Goal: Task Accomplishment & Management: Use online tool/utility

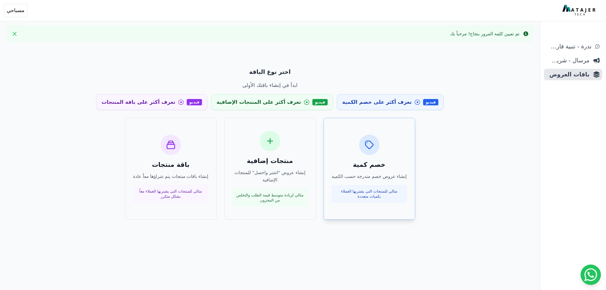
click at [354, 153] on div "خصم كمية إنشاء عروض خصم متدرجة حسب الكمية مثالي للمنتجات التي يشتريها العملاء ب…" at bounding box center [369, 168] width 76 height 68
click at [262, 144] on div at bounding box center [270, 141] width 20 height 20
click at [168, 162] on h3 "باقة منتجات" at bounding box center [171, 164] width 76 height 9
click at [594, 61] on icon "Sidebar" at bounding box center [595, 60] width 4 height 5
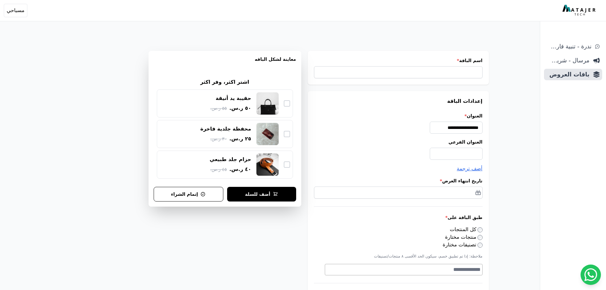
click at [286, 166] on div at bounding box center [287, 164] width 6 height 6
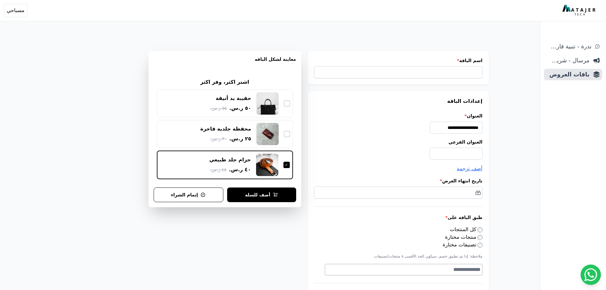
click at [286, 142] on div "محفظة جلدية فاخرة ٢٥ ر.س. ٣٠ ر.س." at bounding box center [225, 134] width 130 height 22
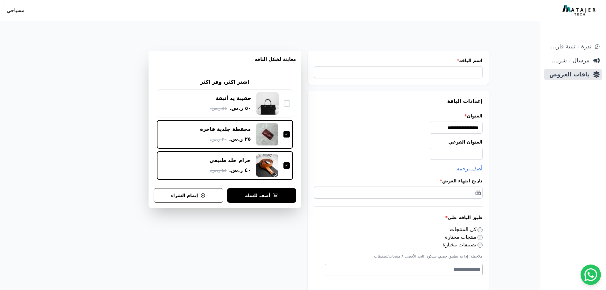
click at [283, 107] on div "حقيبة يد أنيقة ٥٠ ر.س. ٥٥ ر.س." at bounding box center [225, 103] width 130 height 22
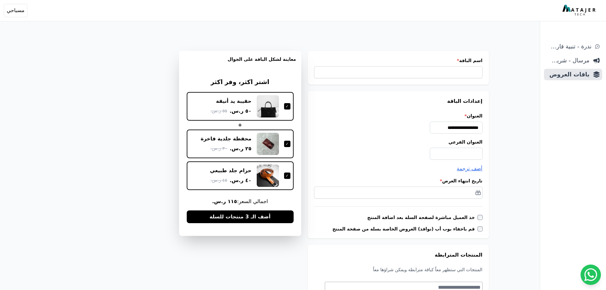
click at [271, 189] on div "حزام جلد طبيعي ٤٠ ر.س. ٤٥ ر.س." at bounding box center [240, 175] width 107 height 29
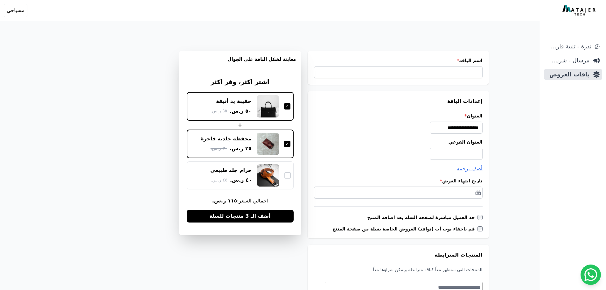
click at [279, 157] on div "محفظة جلدية فاخرة ٢٥ ر.س. ٣٠ ر.س." at bounding box center [240, 143] width 107 height 29
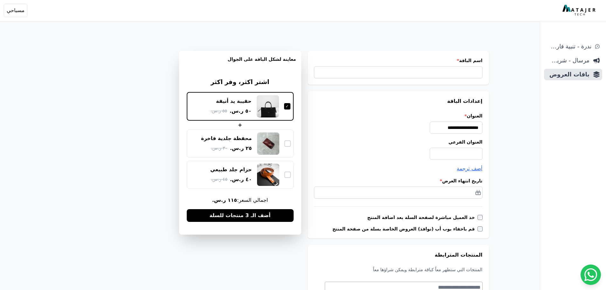
click at [267, 114] on img at bounding box center [268, 106] width 22 height 22
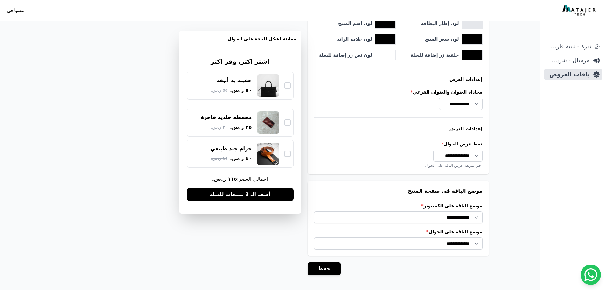
scroll to position [468, 0]
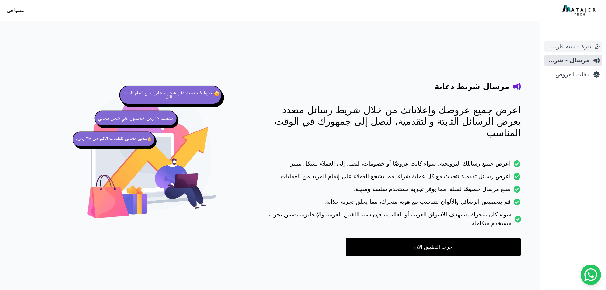
click at [591, 49] on span "ندرة - تنبية قارب علي النفاذ" at bounding box center [568, 46] width 45 height 9
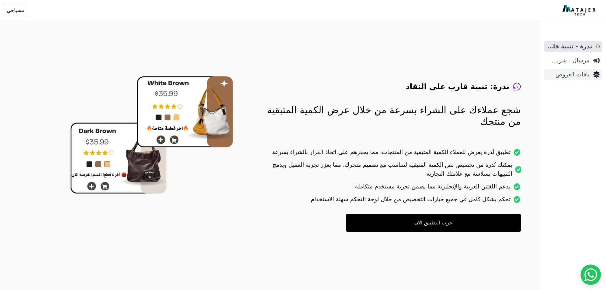
click at [590, 76] on link "باقات العروض" at bounding box center [573, 74] width 58 height 11
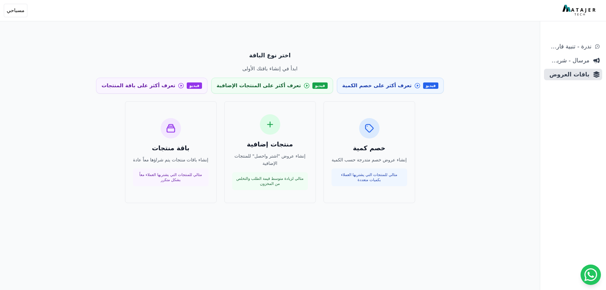
click at [15, 3] on div "Open sidebar Open user menu [PERSON_NAME] [DOMAIN_NAME][EMAIL_ADDRESS][DOMAIN_N…" at bounding box center [303, 10] width 606 height 21
click at [14, 10] on span "مسباحي" at bounding box center [16, 11] width 18 height 8
drag, startPoint x: 171, startPoint y: 30, endPoint x: 200, endPoint y: 27, distance: 29.5
click at [174, 29] on div "اختر نوع الباقة ابدأ في إنشاء باقتك الأولى فيديو تعرف أكثر على خصم الكمية فيديو…" at bounding box center [269, 160] width 539 height 320
click at [11, 10] on span "مسباحي" at bounding box center [16, 11] width 18 height 8
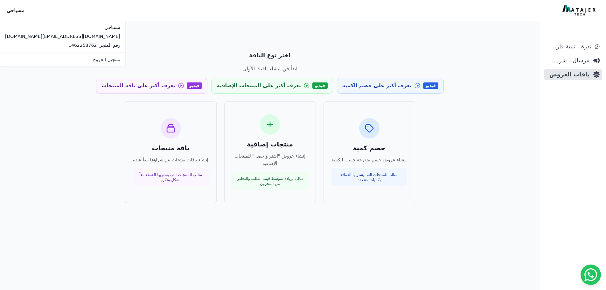
drag, startPoint x: 69, startPoint y: 0, endPoint x: 80, endPoint y: 48, distance: 49.3
click at [80, 48] on div "اختر نوع الباقة ابدأ في إنشاء باقتك الأولى فيديو تعرف أكثر على خصم الكمية فيديو…" at bounding box center [269, 126] width 437 height 167
click at [19, 8] on span "مسباحي" at bounding box center [16, 11] width 18 height 8
click at [169, 168] on div "باقة منتجات إنشاء باقات منتجات يتم شراؤها معاً عادة مثالي للمنتجات التي يشتريها…" at bounding box center [171, 152] width 76 height 68
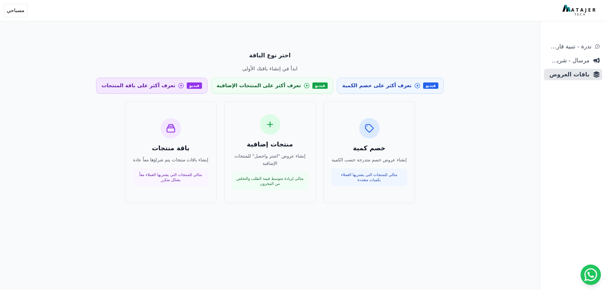
click at [184, 86] on icon at bounding box center [180, 85] width 5 height 5
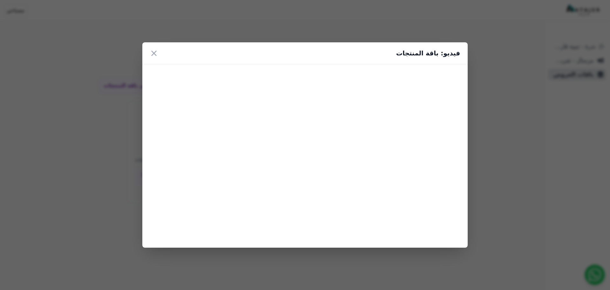
click at [148, 51] on div "فيديو: باقة المنتجات ×" at bounding box center [305, 53] width 326 height 22
click at [151, 51] on button "×" at bounding box center [154, 52] width 8 height 11
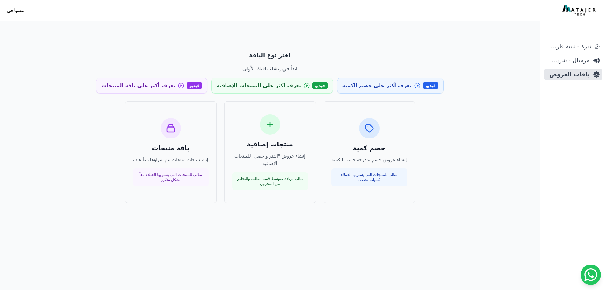
drag, startPoint x: 191, startPoint y: 10, endPoint x: 194, endPoint y: 13, distance: 4.8
click at [194, 10] on div "Open sidebar Open user menu مسباحي مسباحي mesba7y.sa@gmail.com رقم المتجر: 1462…" at bounding box center [301, 10] width 595 height 13
drag, startPoint x: 8, startPoint y: 92, endPoint x: 26, endPoint y: 96, distance: 18.1
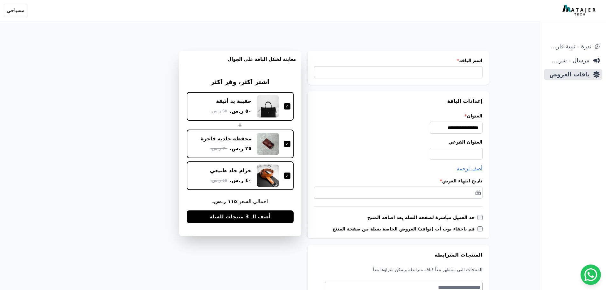
click at [284, 107] on div at bounding box center [287, 106] width 6 height 6
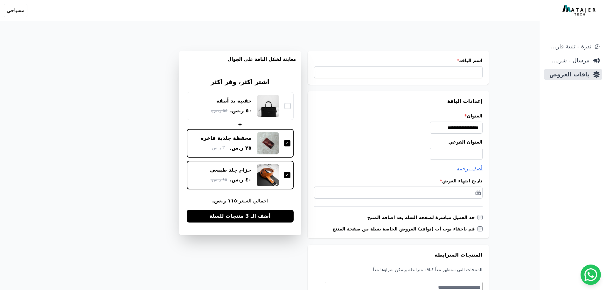
click at [284, 143] on div at bounding box center [287, 143] width 6 height 6
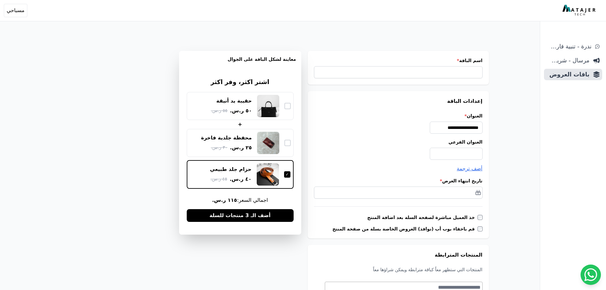
click at [277, 176] on img at bounding box center [268, 174] width 22 height 22
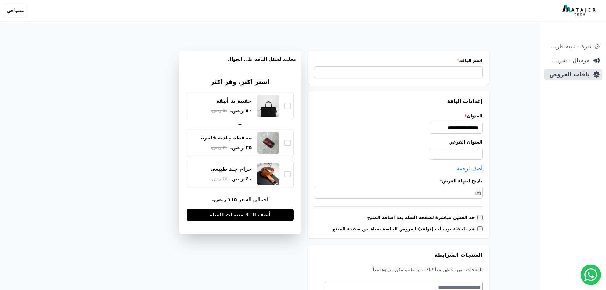
drag, startPoint x: 279, startPoint y: 161, endPoint x: 269, endPoint y: 159, distance: 10.4
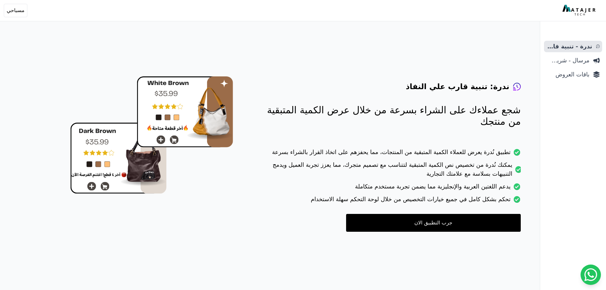
scroll to position [25, 0]
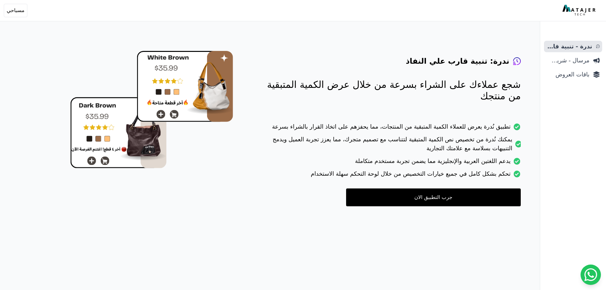
drag, startPoint x: 441, startPoint y: 209, endPoint x: 431, endPoint y: 211, distance: 10.4
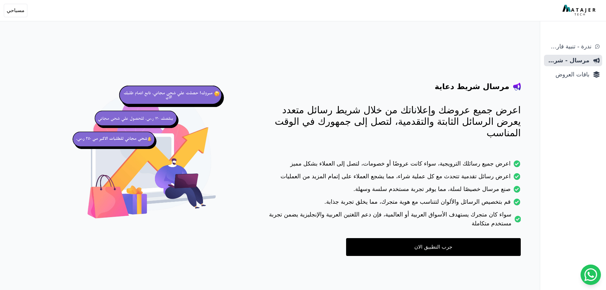
drag, startPoint x: 399, startPoint y: 214, endPoint x: 384, endPoint y: 215, distance: 15.6
